Goal: Check status

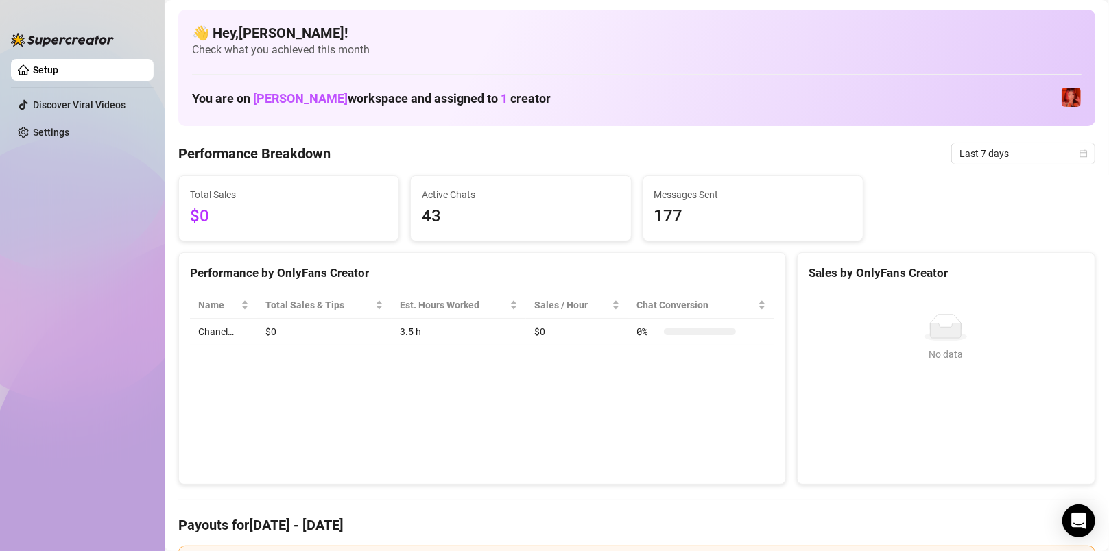
click at [194, 221] on span "$0" at bounding box center [289, 217] width 198 height 26
click at [224, 217] on span "$0" at bounding box center [289, 217] width 198 height 26
click at [439, 226] on span "43" at bounding box center [521, 217] width 198 height 26
click at [672, 333] on div at bounding box center [700, 332] width 72 height 7
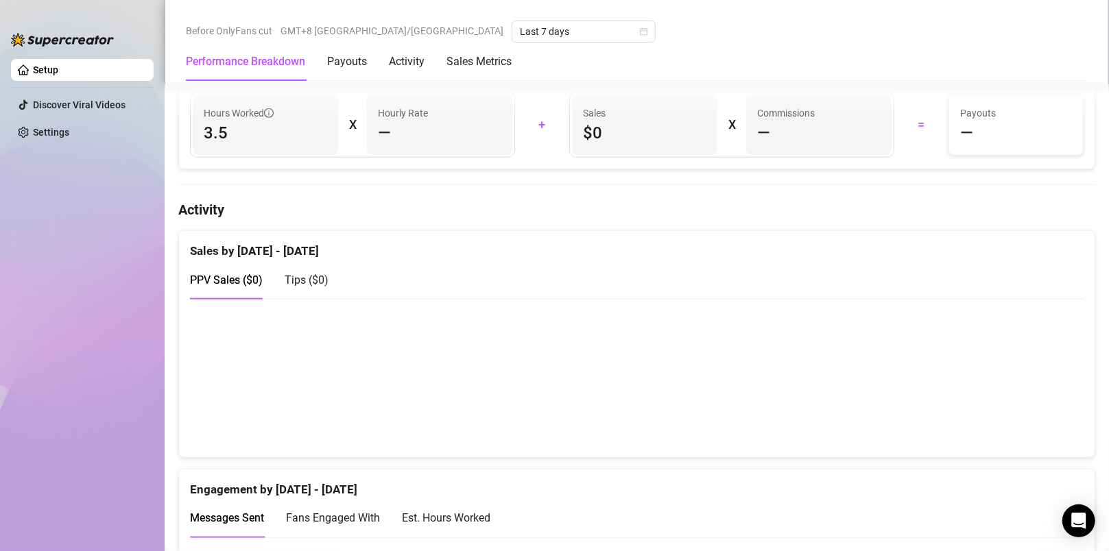
scroll to position [823, 0]
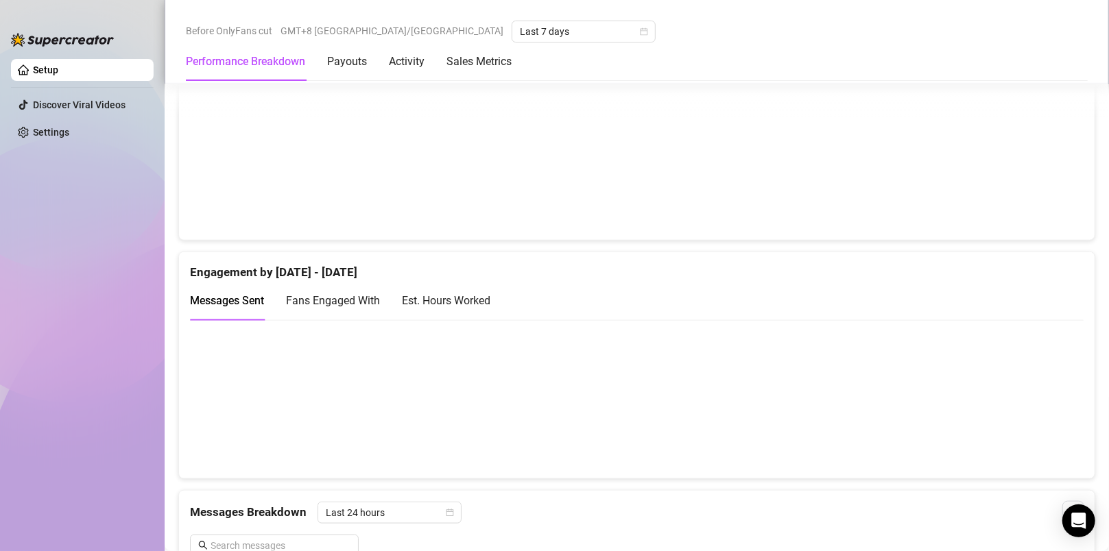
click at [595, 455] on canvas at bounding box center [631, 399] width 883 height 137
click at [643, 453] on canvas at bounding box center [631, 399] width 883 height 137
click at [604, 455] on canvas at bounding box center [631, 399] width 883 height 137
click at [647, 451] on canvas at bounding box center [631, 399] width 883 height 137
click at [604, 454] on canvas at bounding box center [631, 399] width 883 height 137
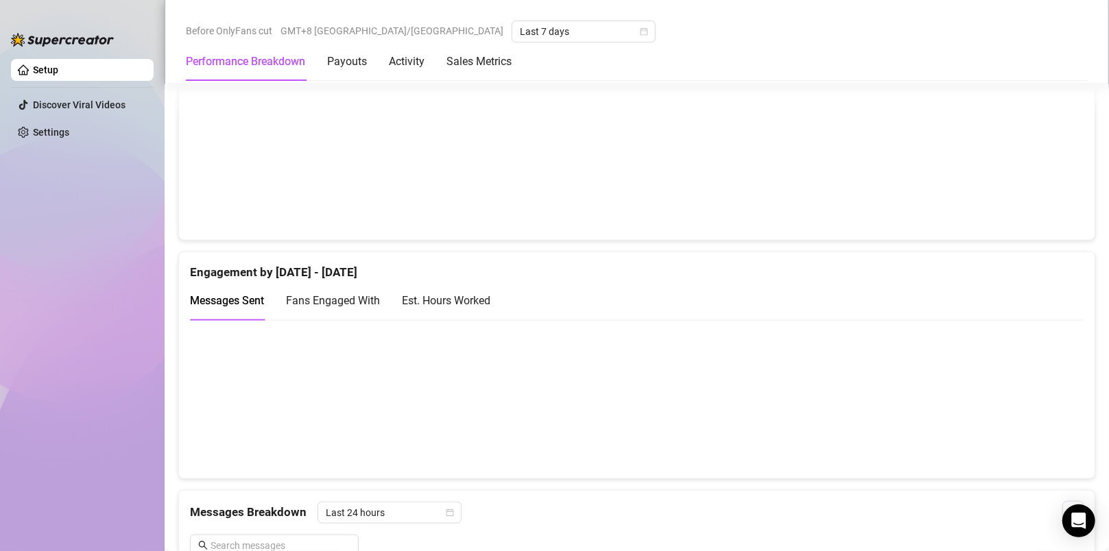
click at [604, 454] on canvas at bounding box center [631, 399] width 883 height 137
click at [640, 453] on canvas at bounding box center [631, 399] width 883 height 137
click at [921, 414] on canvas at bounding box center [631, 399] width 883 height 137
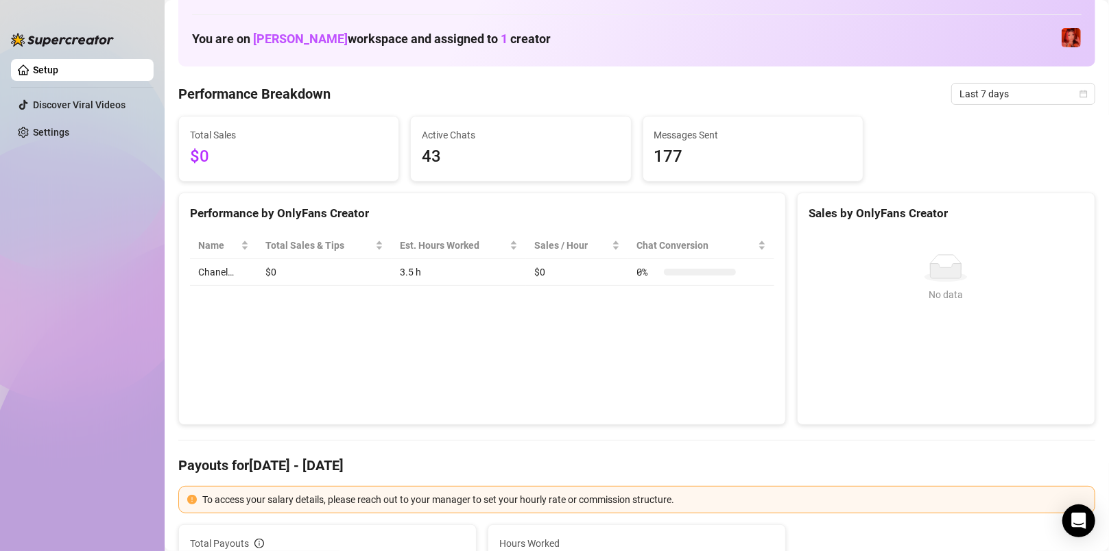
scroll to position [0, 0]
